Goal: Task Accomplishment & Management: Use online tool/utility

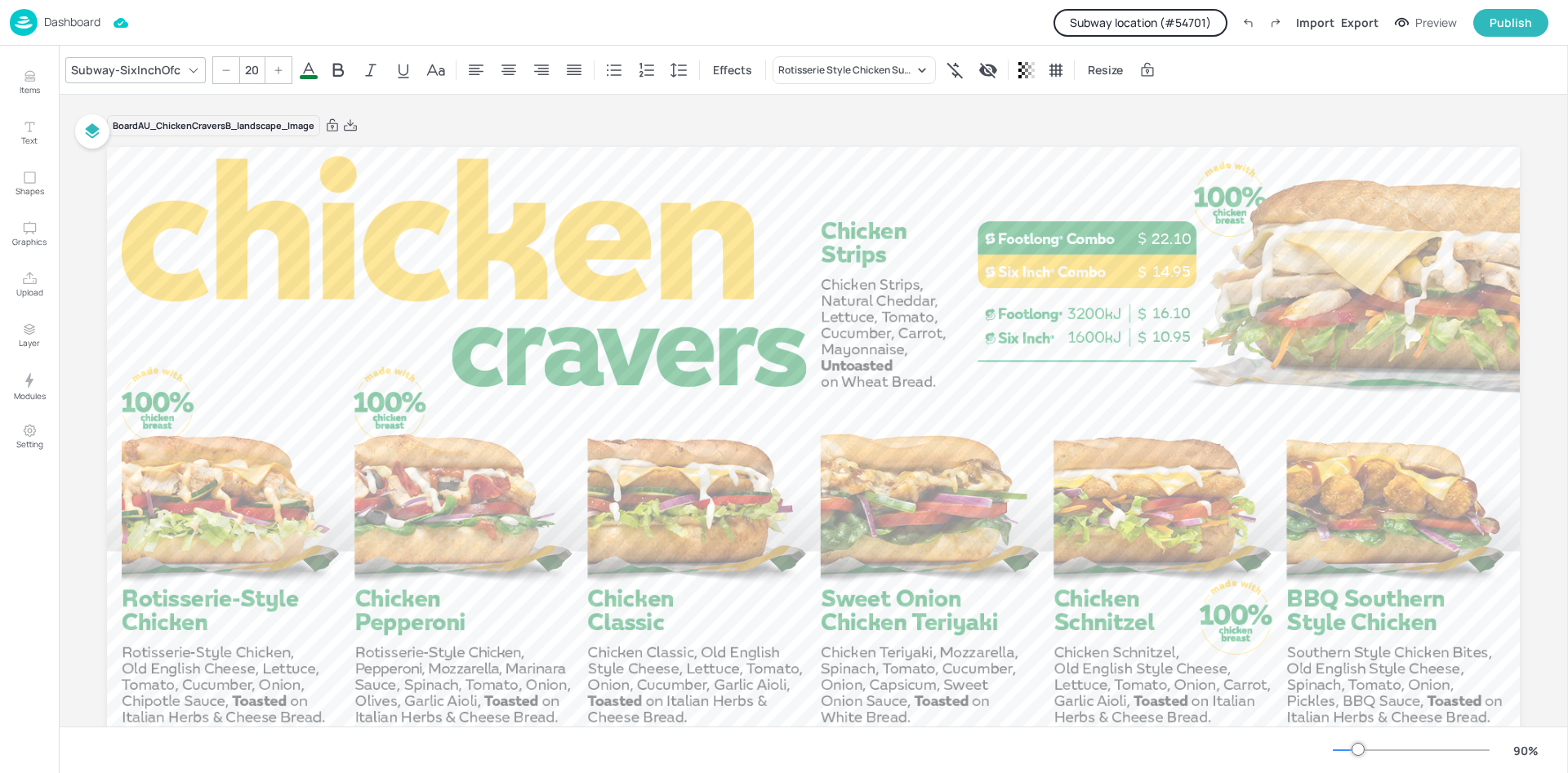
scroll to position [170, 0]
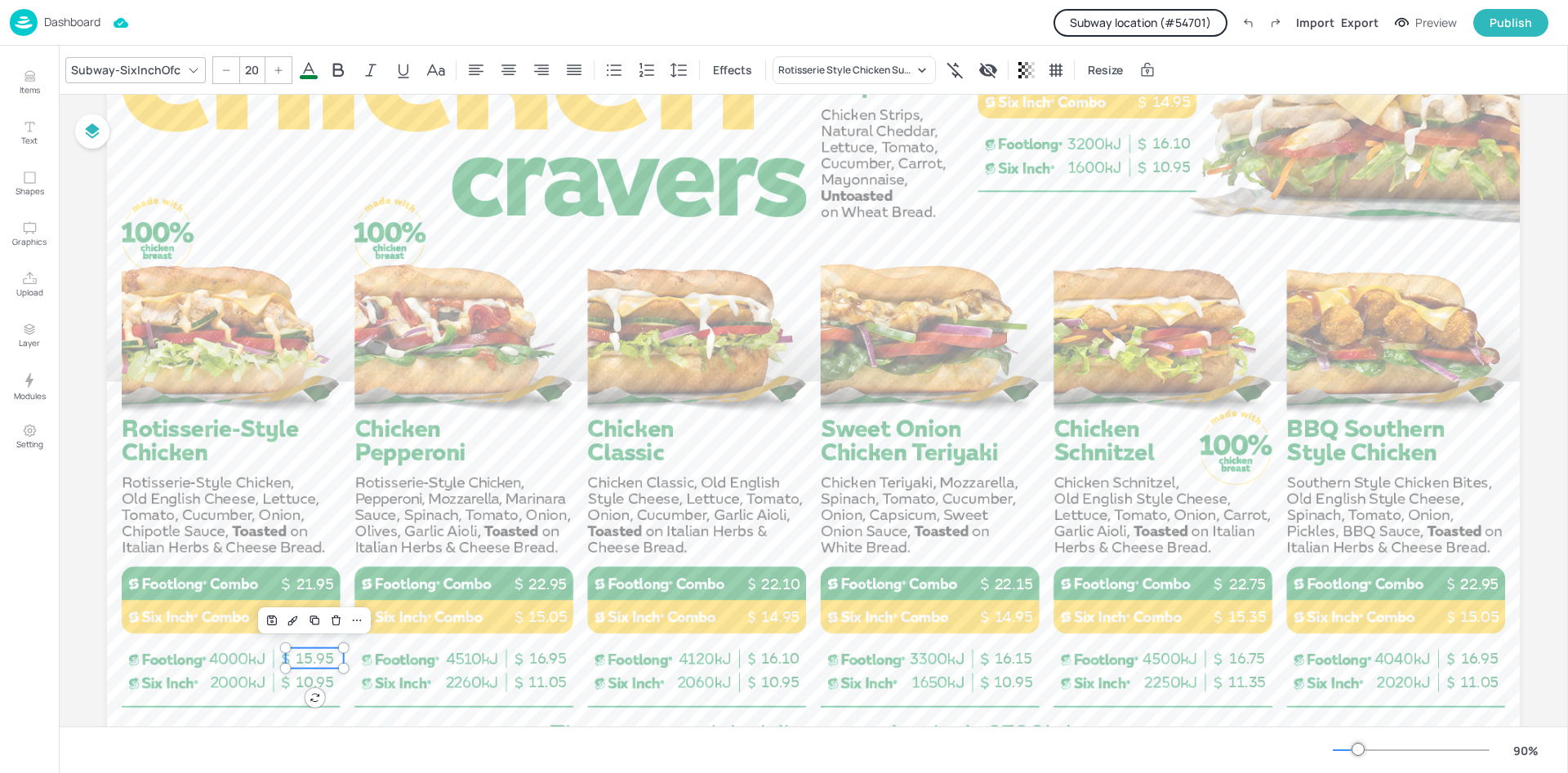
click at [70, 28] on p "Dashboard" at bounding box center [72, 22] width 56 height 11
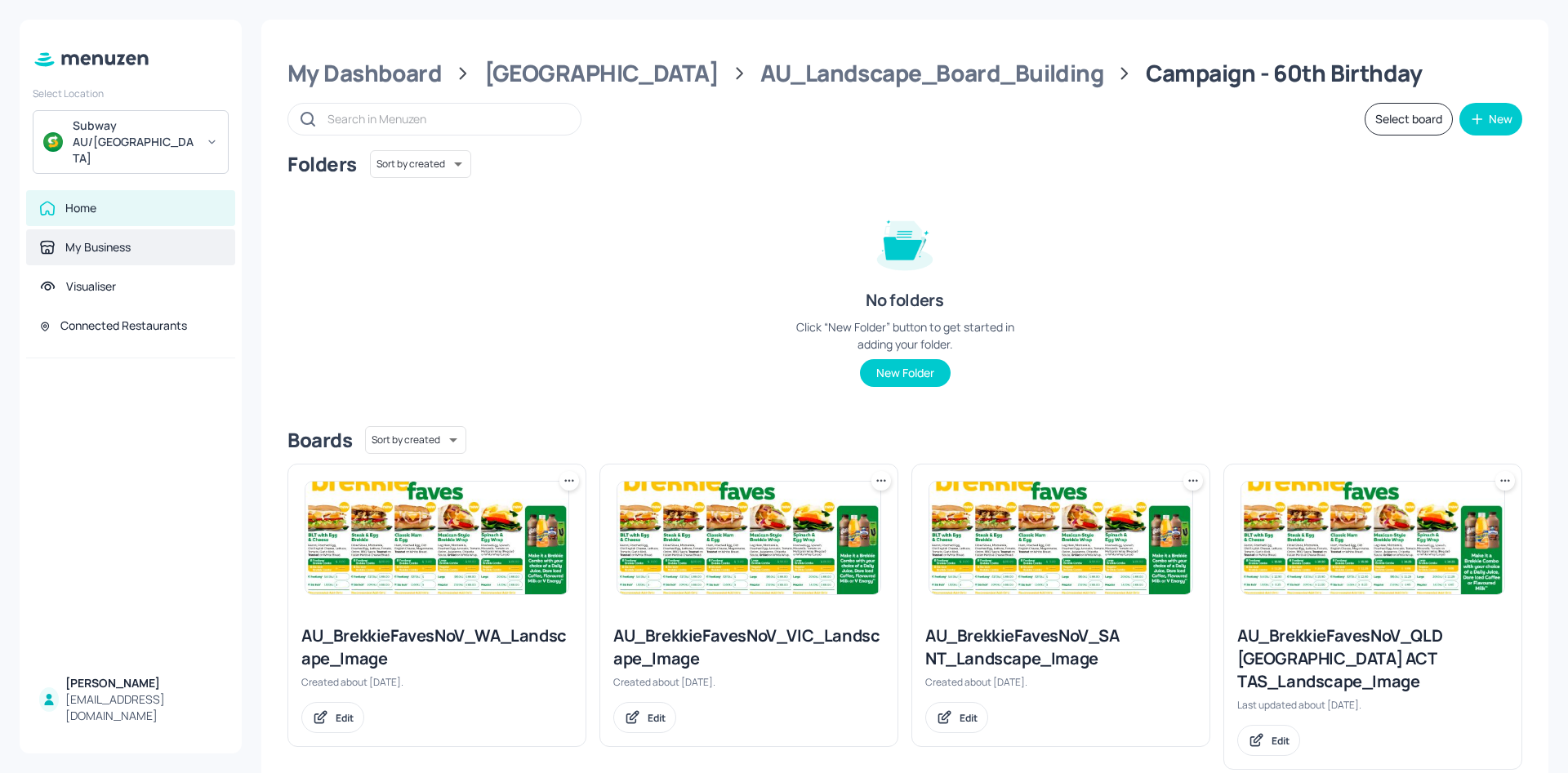
click at [112, 239] on div "My Business" at bounding box center [98, 248] width 66 height 17
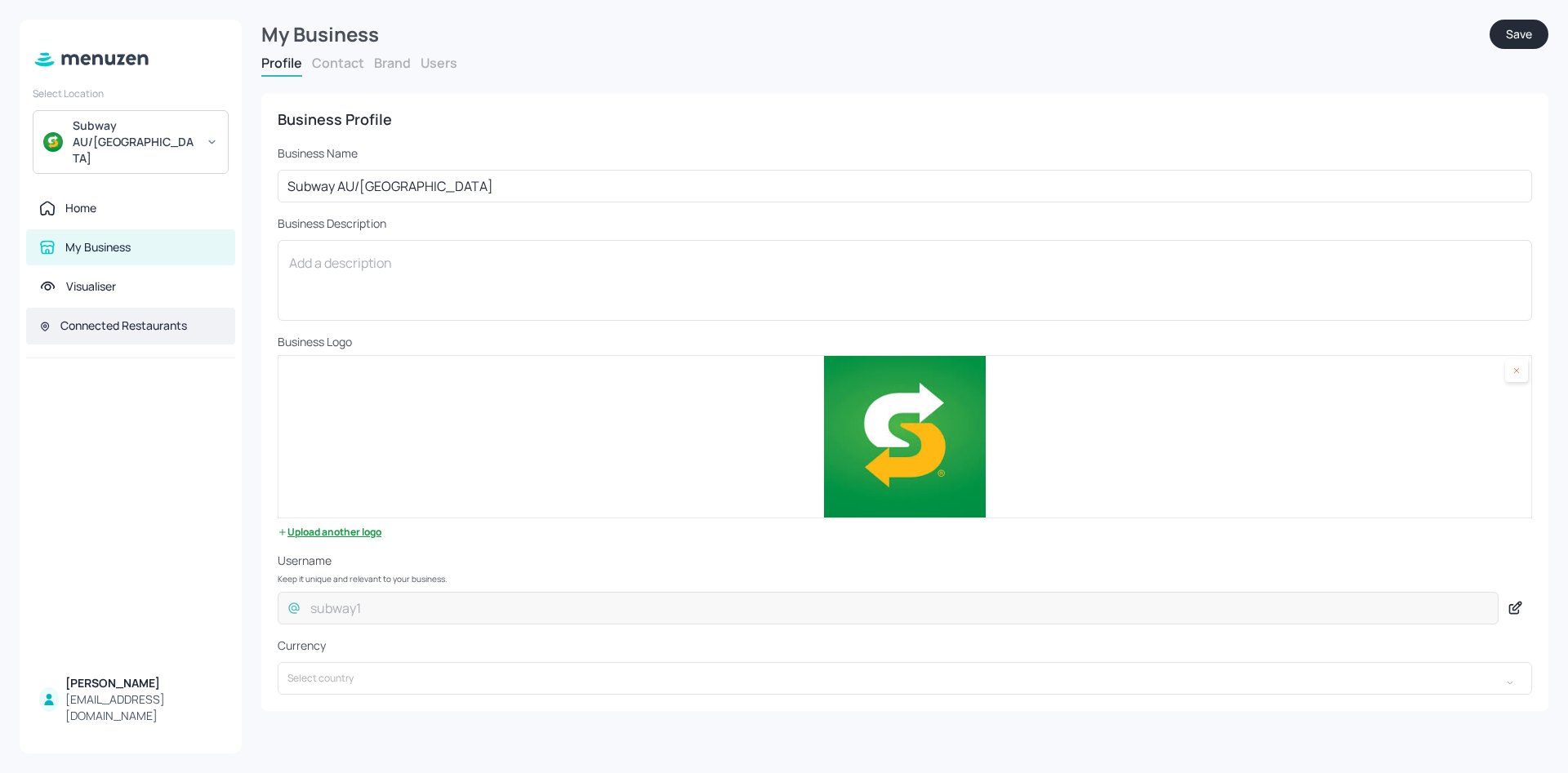
click at [120, 318] on div "Connected Restaurants" at bounding box center [123, 326] width 127 height 17
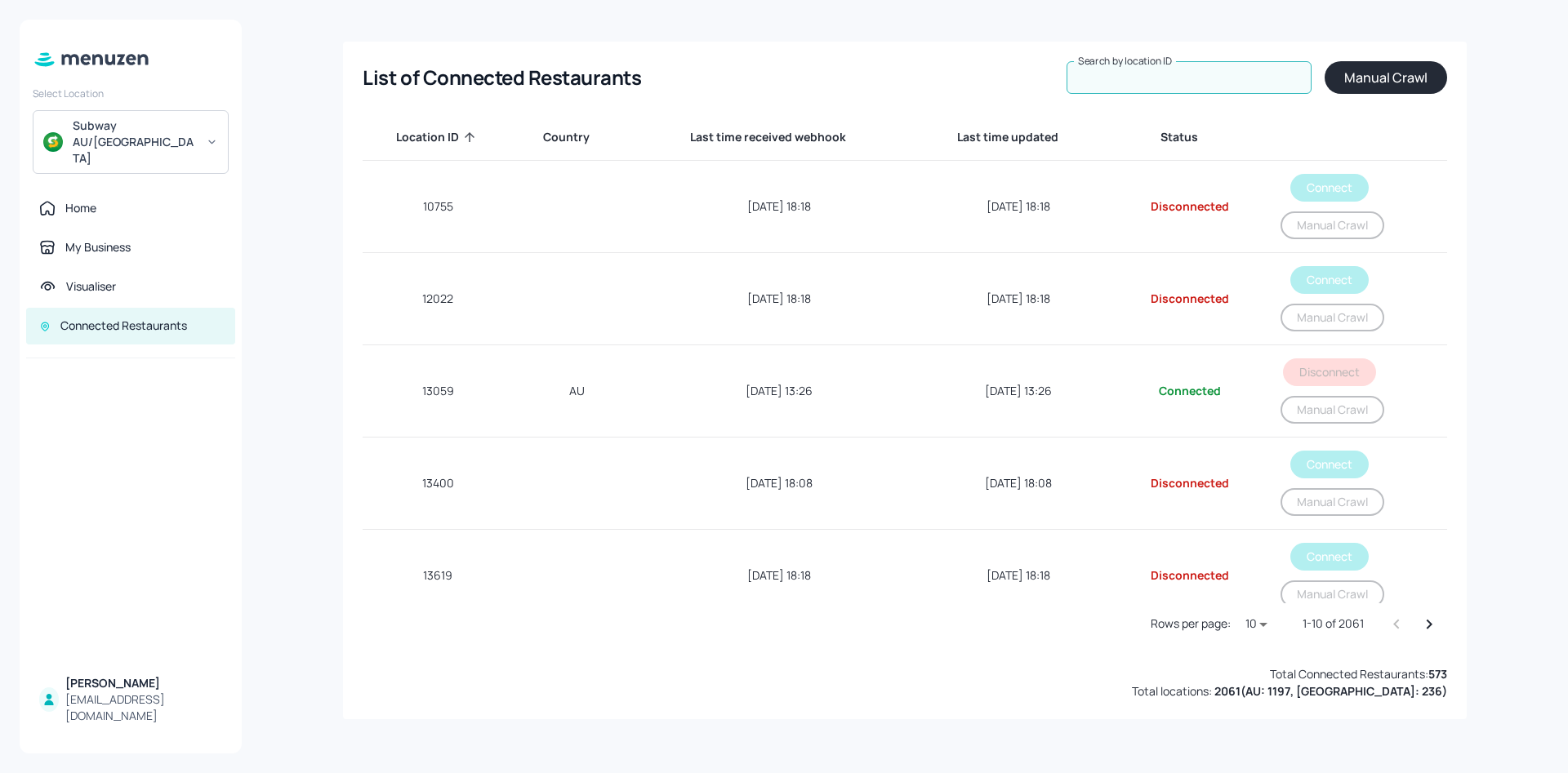
click at [1114, 66] on div "Search by location ID Search by location ID" at bounding box center [1188, 77] width 245 height 32
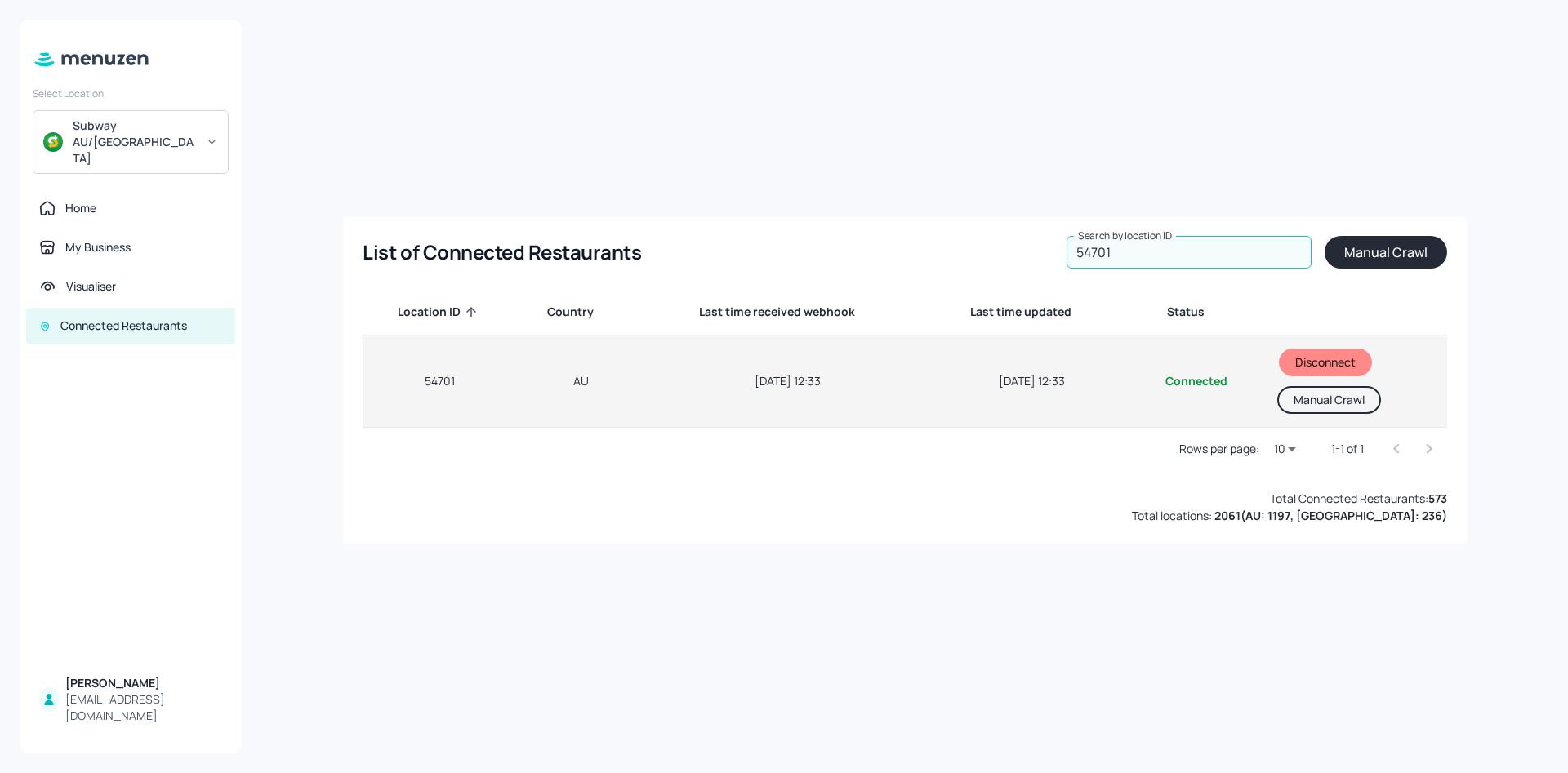
type input "54701"
click at [1322, 401] on button "Manual Crawl" at bounding box center [1329, 400] width 103 height 28
